Goal: Book appointment/travel/reservation

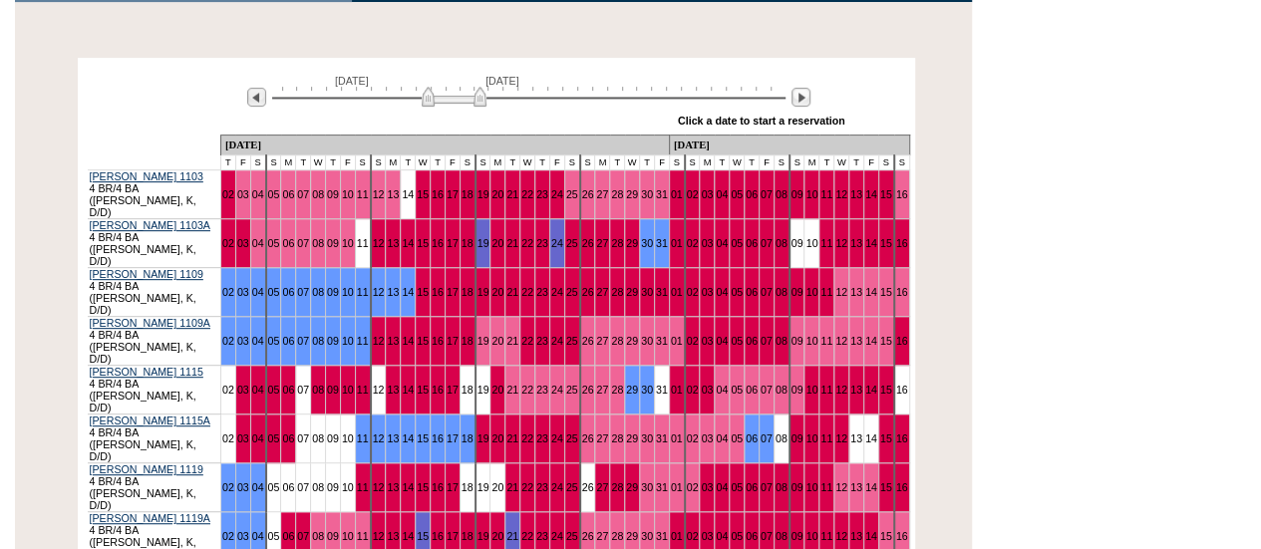
scroll to position [353, 0]
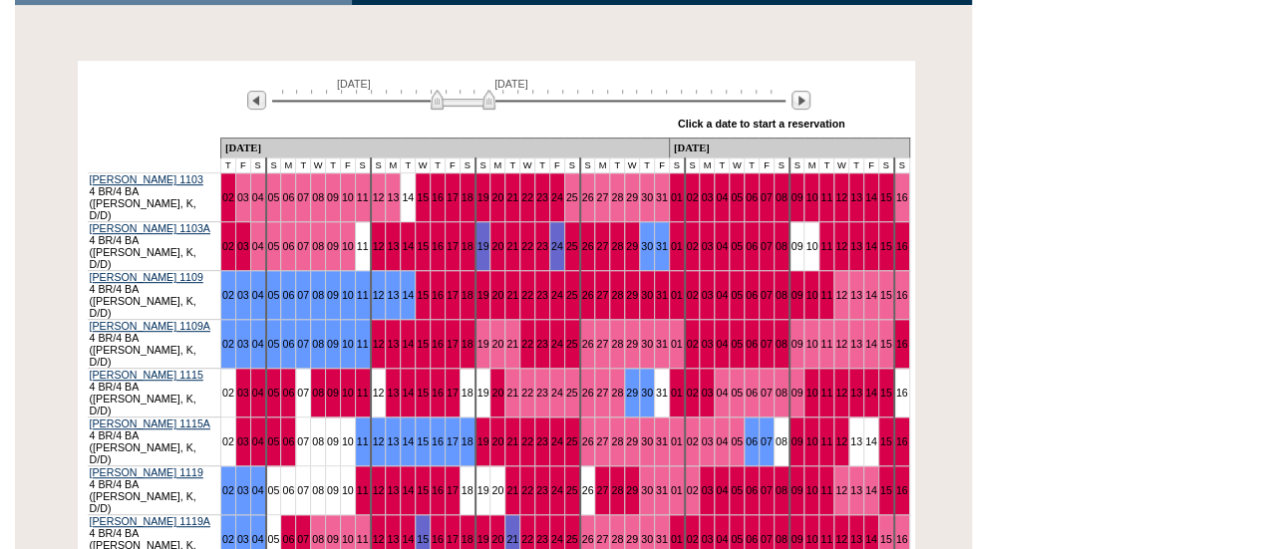
click at [475, 106] on img at bounding box center [463, 100] width 65 height 20
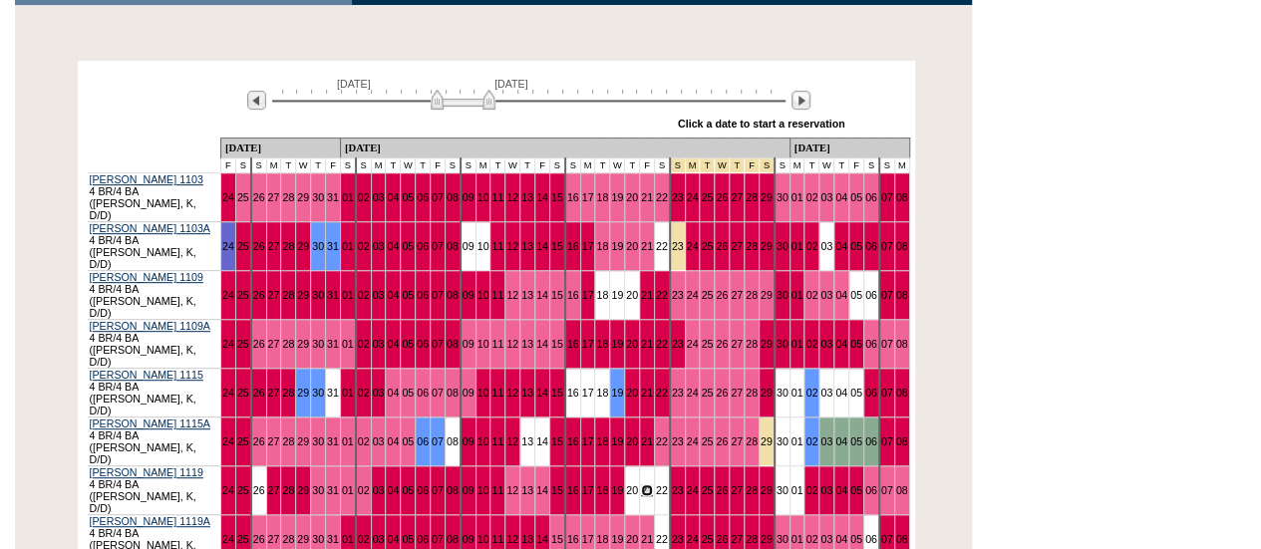
click at [641, 484] on link "21" at bounding box center [647, 490] width 12 height 12
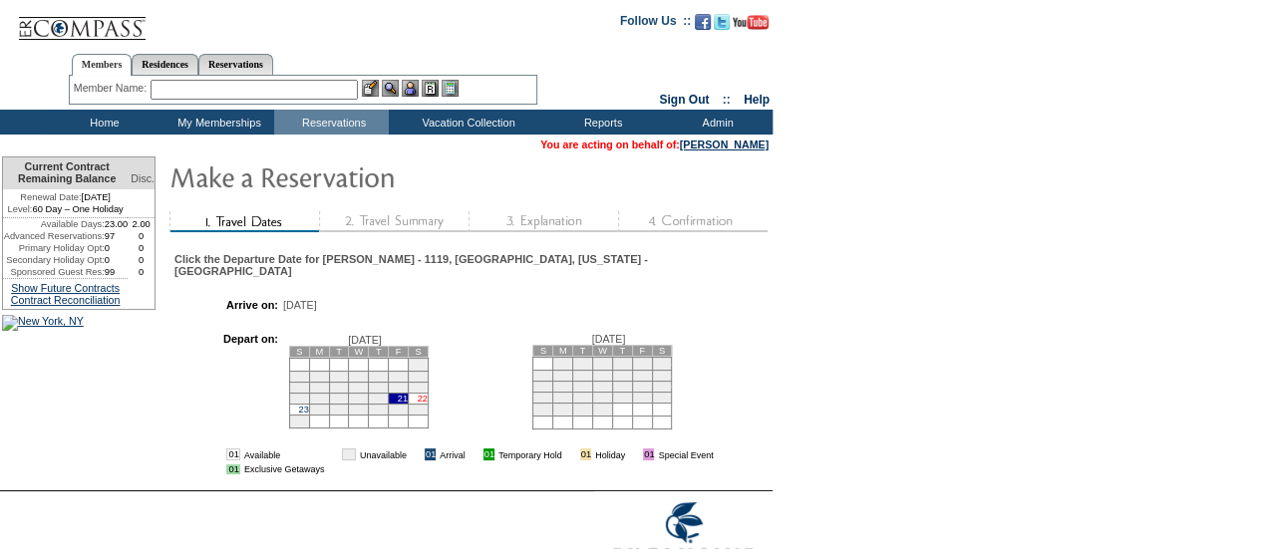
click at [428, 394] on link "22" at bounding box center [423, 399] width 10 height 10
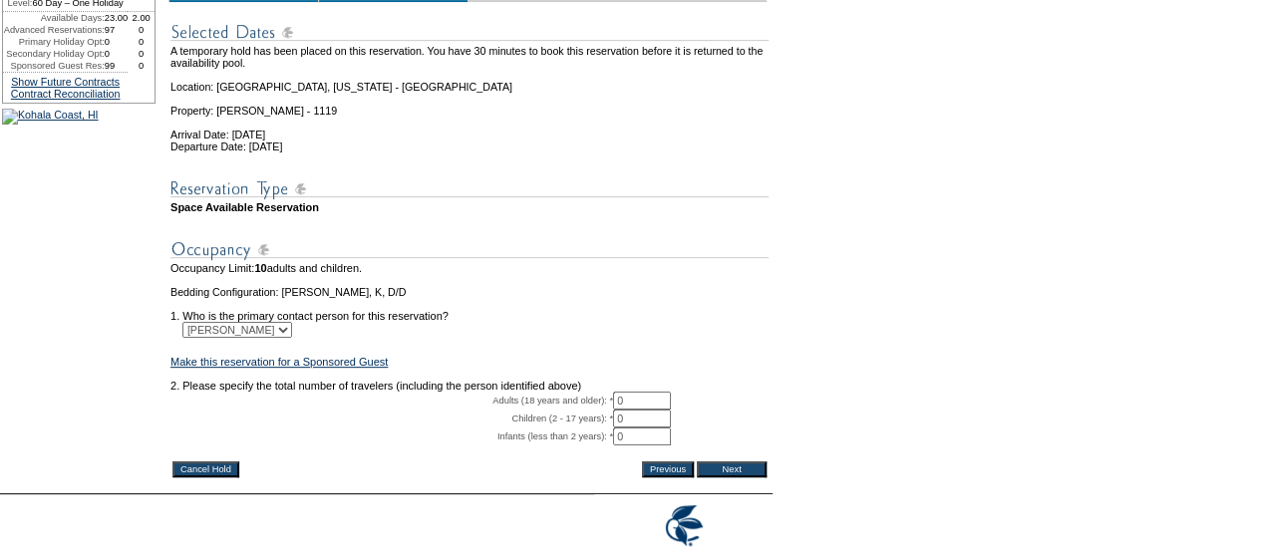
scroll to position [299, 0]
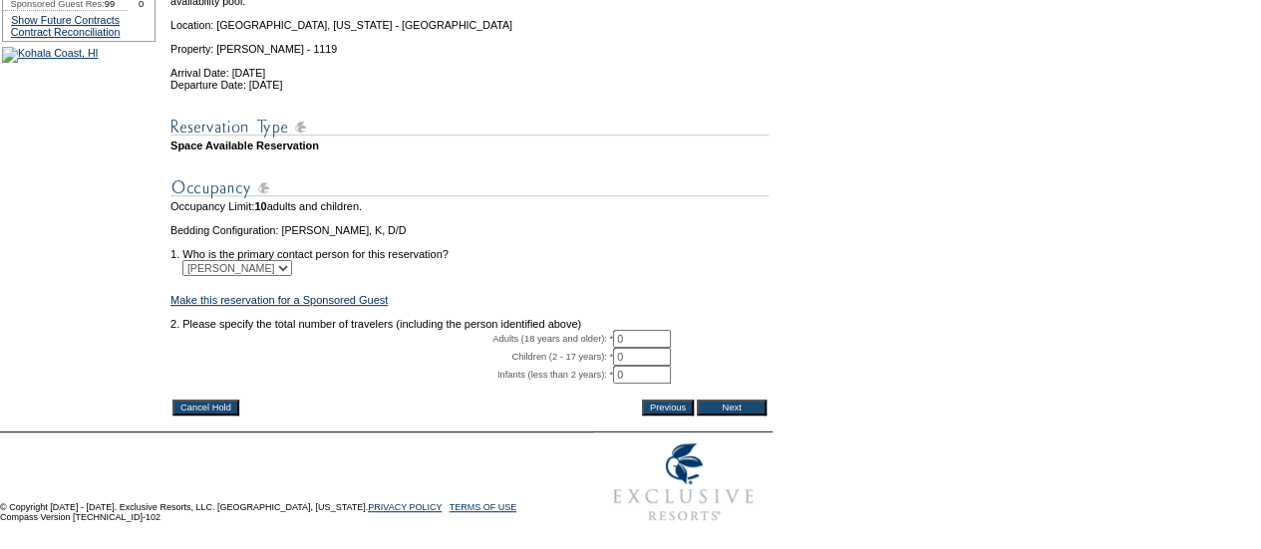
drag, startPoint x: 635, startPoint y: 358, endPoint x: 672, endPoint y: 346, distance: 38.8
click at [626, 348] on input "0" at bounding box center [642, 339] width 58 height 18
type input "4"
click at [755, 416] on input "Next" at bounding box center [732, 408] width 70 height 16
